Goal: Task Accomplishment & Management: Manage account settings

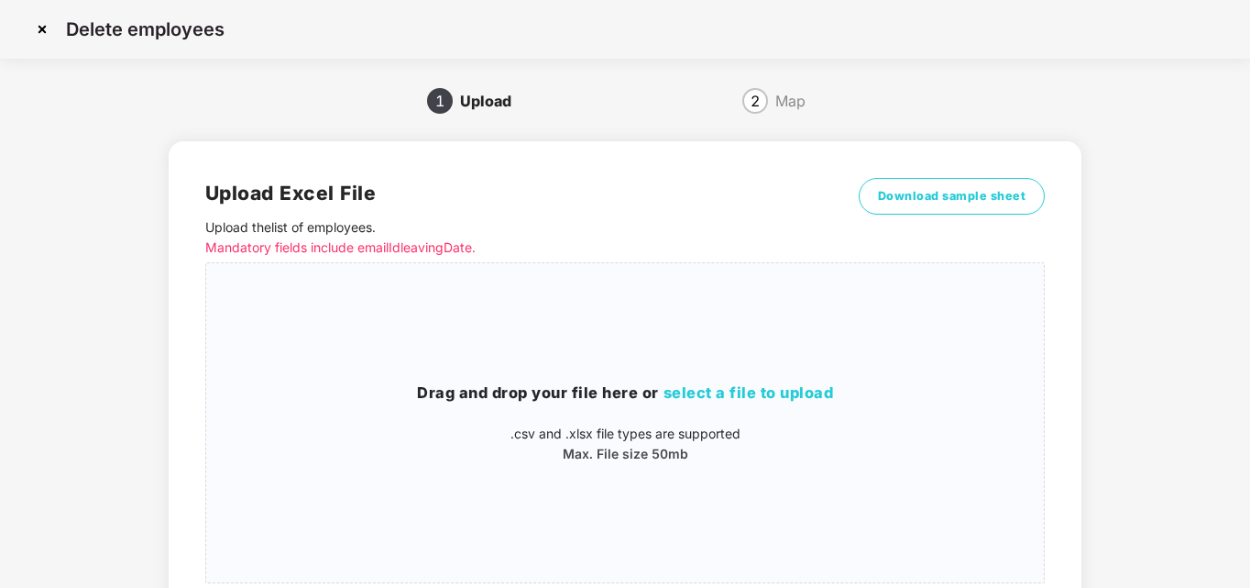
click at [41, 33] on img at bounding box center [42, 29] width 29 height 29
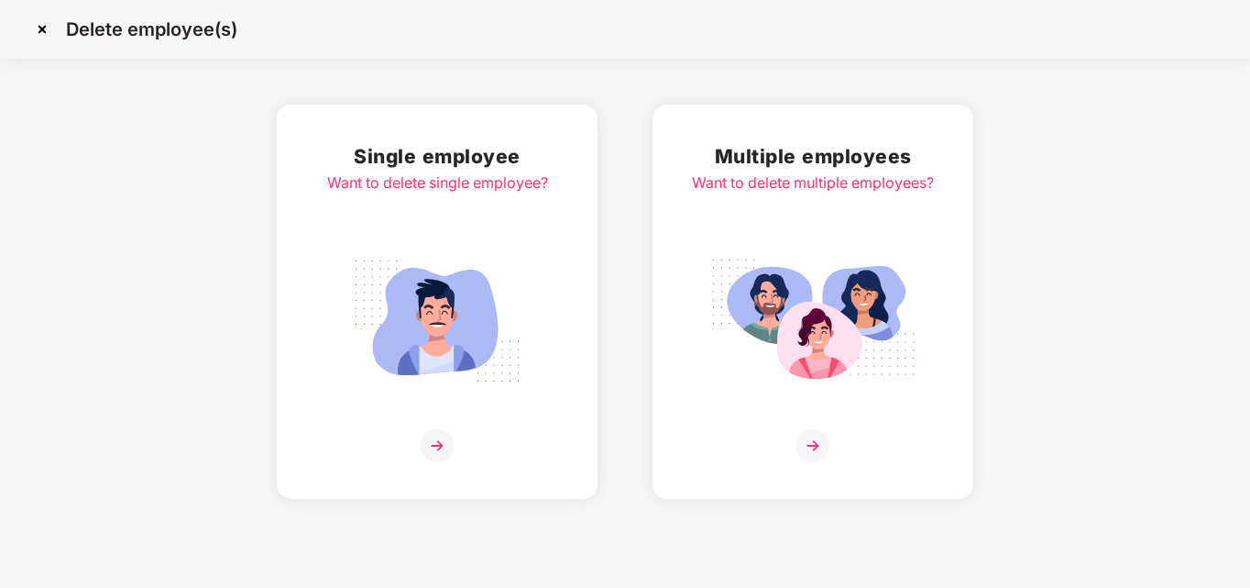
click at [39, 29] on img at bounding box center [42, 29] width 29 height 29
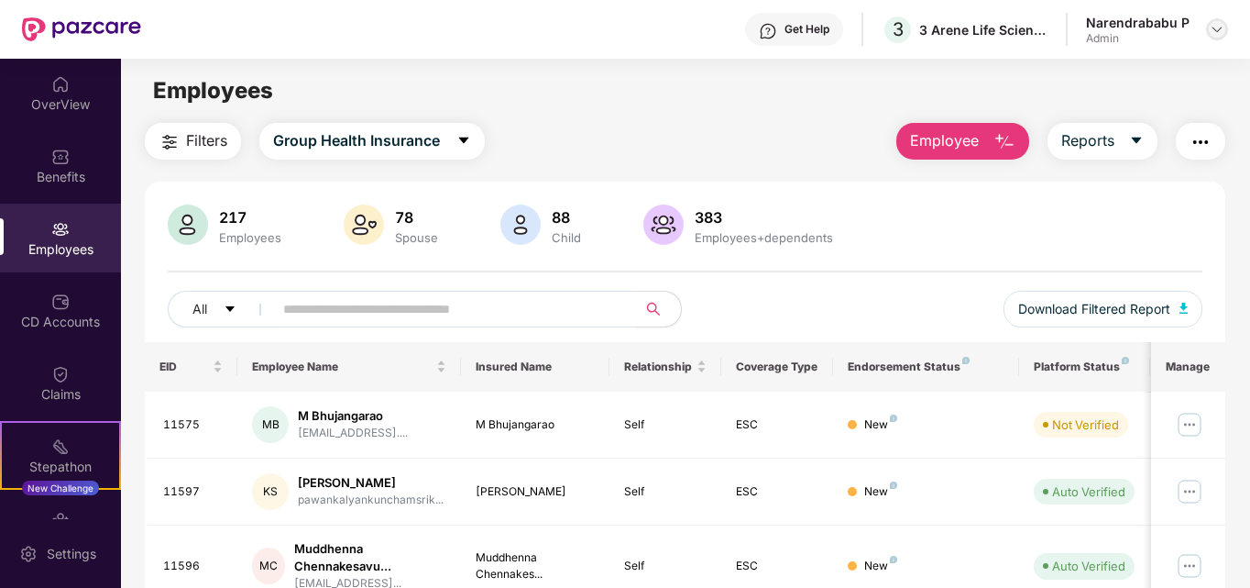
click at [1223, 32] on img at bounding box center [1217, 29] width 15 height 15
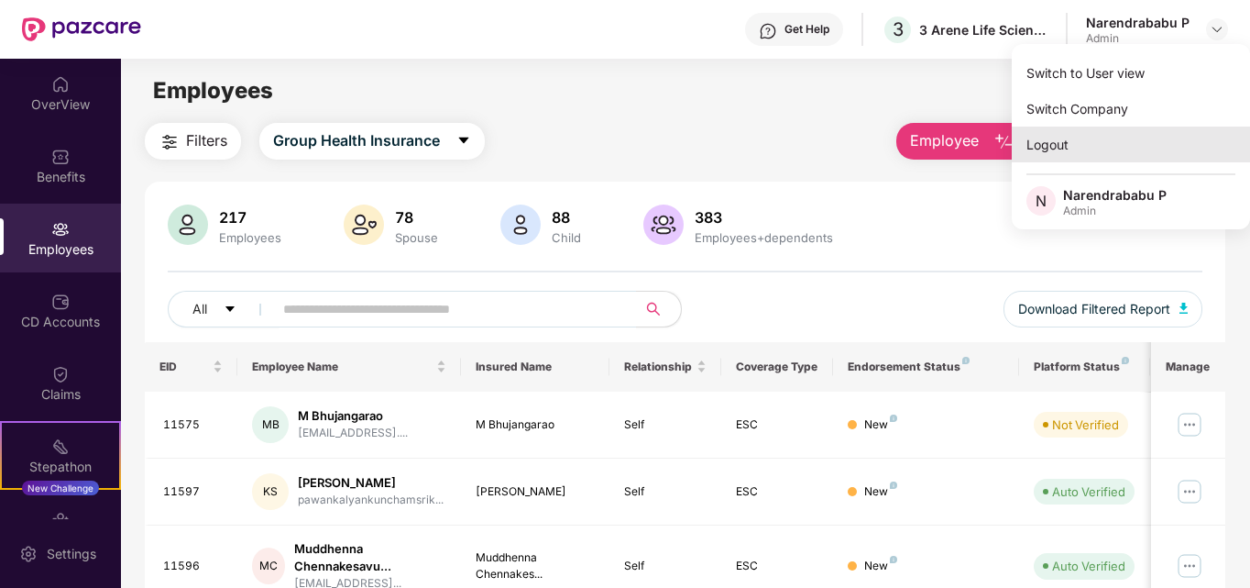
click at [1061, 147] on div "Logout" at bounding box center [1131, 145] width 238 height 36
